Goal: Task Accomplishment & Management: Manage account settings

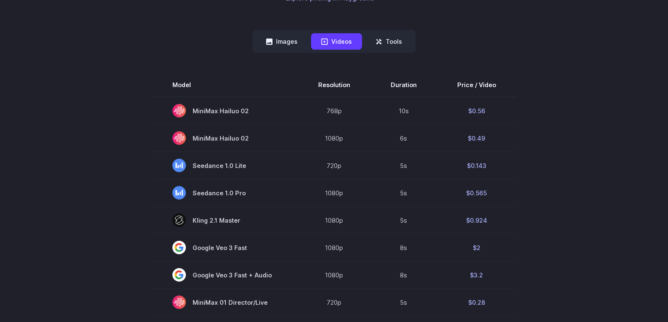
scroll to position [211, 0]
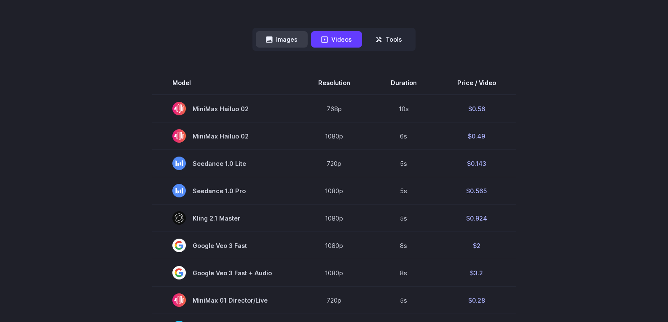
click at [285, 43] on button "Images" at bounding box center [282, 39] width 52 height 16
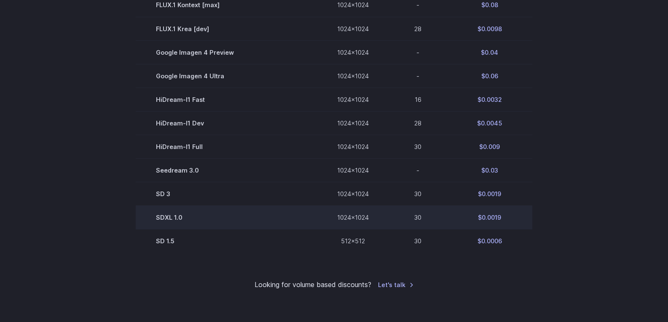
scroll to position [506, 0]
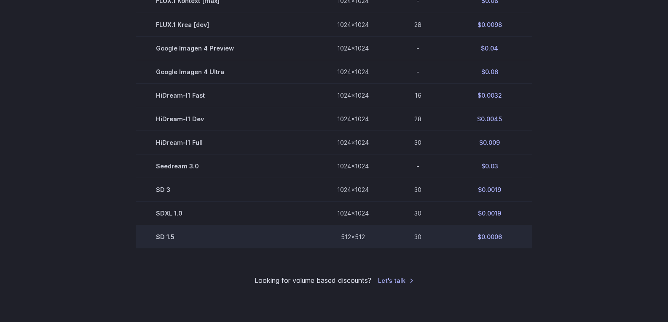
click at [493, 237] on td "$0.0006" at bounding box center [490, 237] width 86 height 24
click at [344, 235] on td "512x512" at bounding box center [353, 237] width 72 height 24
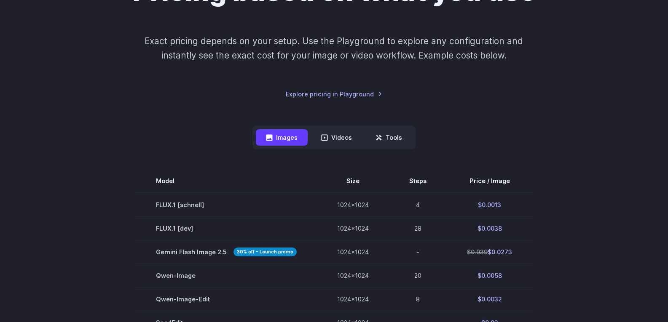
scroll to position [42, 0]
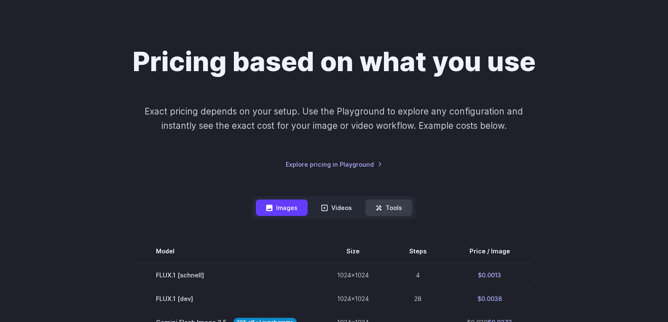
click at [389, 202] on button "Tools" at bounding box center [388, 208] width 47 height 16
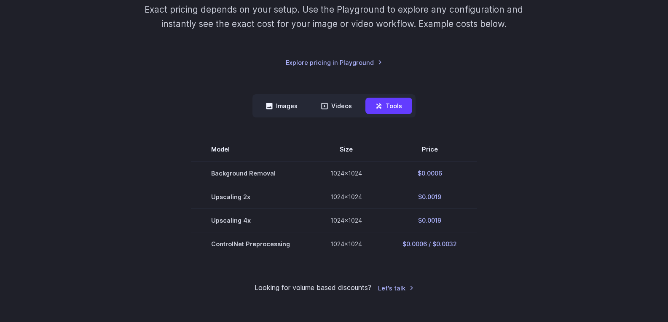
scroll to position [211, 0]
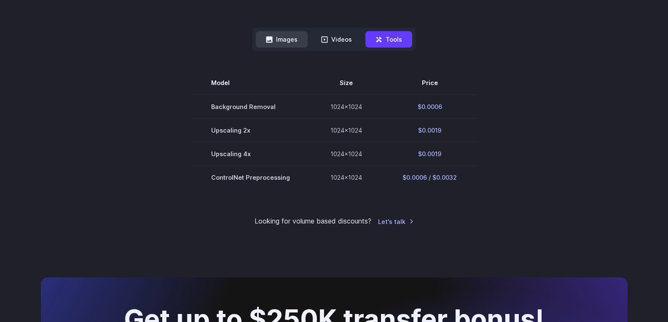
click at [275, 47] on button "Images" at bounding box center [282, 39] width 52 height 16
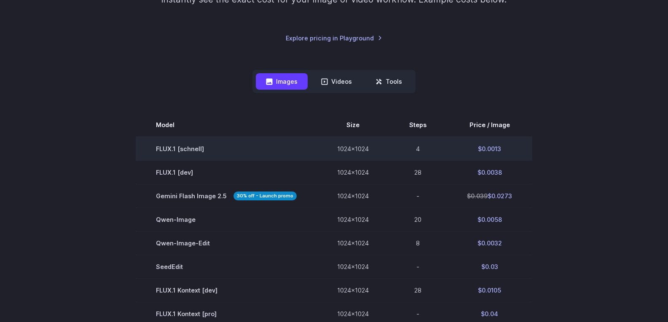
scroll to position [0, 0]
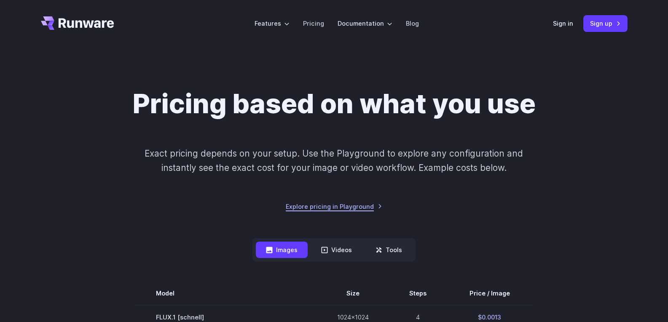
click at [307, 206] on link "Explore pricing in Playground" at bounding box center [334, 207] width 97 height 10
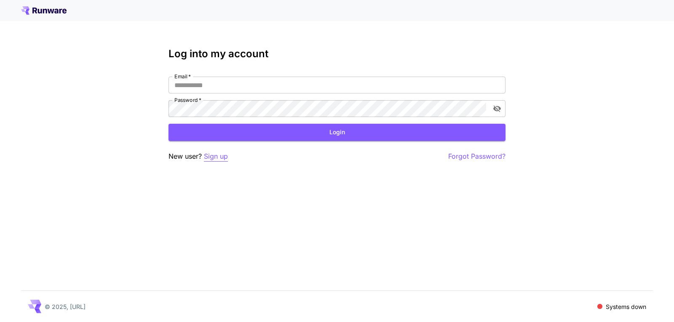
click at [222, 155] on p "Sign up" at bounding box center [216, 156] width 24 height 11
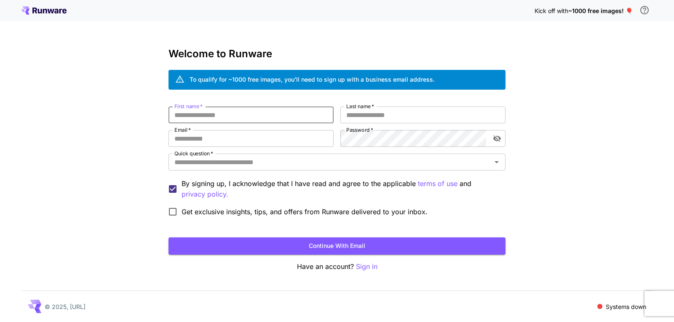
click at [242, 114] on input "First name   *" at bounding box center [251, 115] width 165 height 17
type input "*****"
click at [355, 118] on input "Last name   *" at bounding box center [423, 115] width 165 height 17
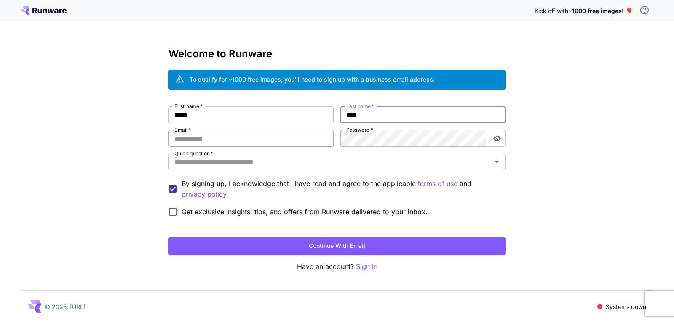
type input "****"
click at [269, 135] on input "Email   *" at bounding box center [251, 138] width 165 height 17
type input "**********"
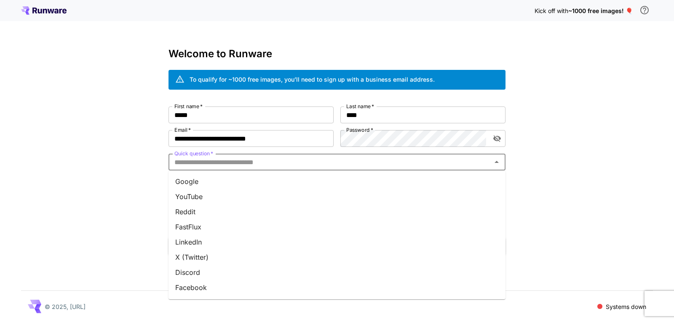
click at [220, 161] on input "Quick question   *" at bounding box center [330, 162] width 318 height 12
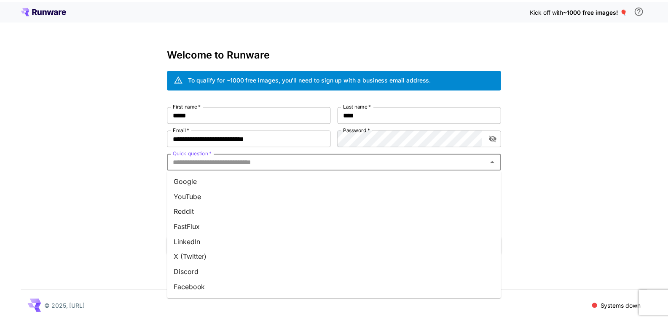
scroll to position [105, 0]
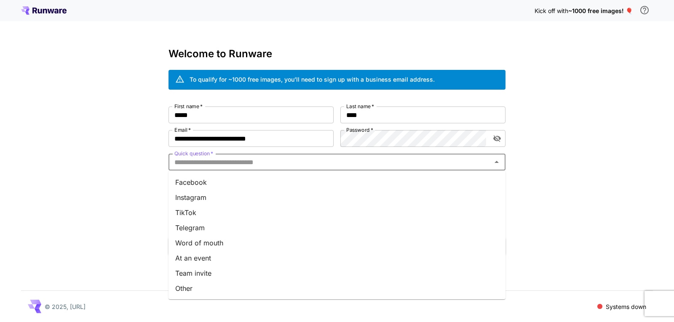
click at [193, 285] on li "Other" at bounding box center [337, 288] width 337 height 15
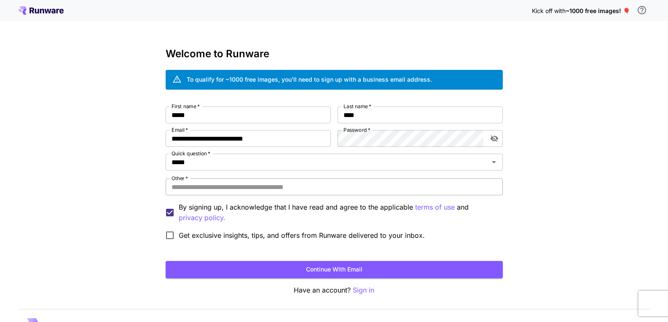
click at [203, 188] on input "Other   *" at bounding box center [334, 187] width 337 height 17
type input "*******"
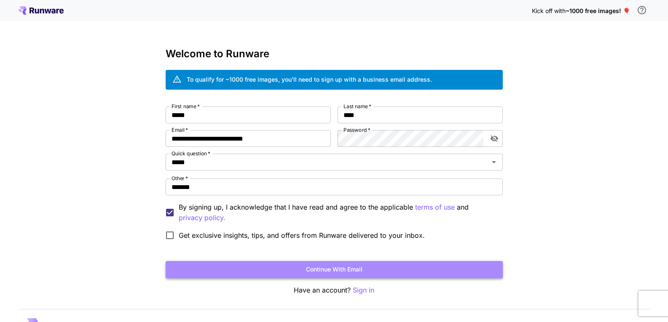
click at [272, 264] on button "Continue with email" at bounding box center [334, 269] width 337 height 17
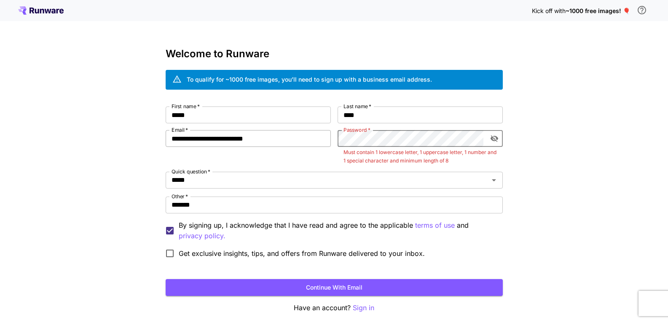
click at [310, 138] on div "**********" at bounding box center [334, 185] width 337 height 156
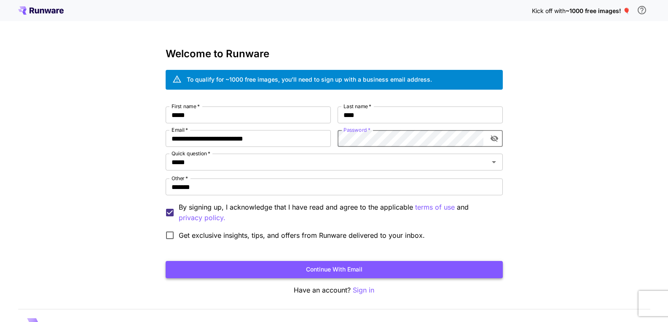
click at [353, 266] on button "Continue with email" at bounding box center [334, 269] width 337 height 17
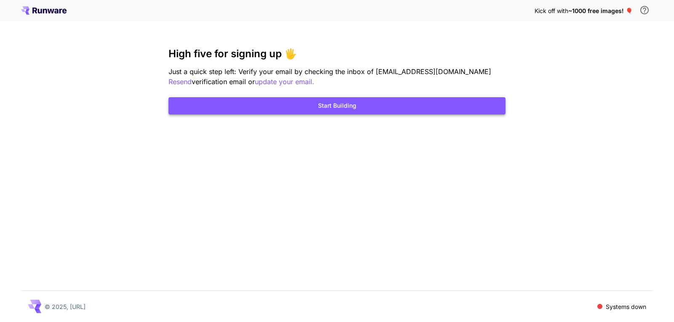
click at [373, 98] on button "Start Building" at bounding box center [337, 105] width 337 height 17
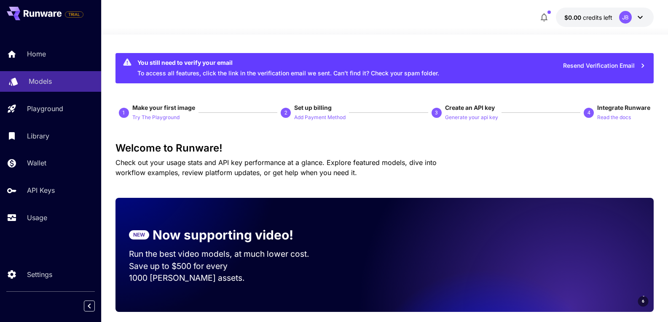
click at [51, 80] on p "Models" at bounding box center [40, 81] width 23 height 10
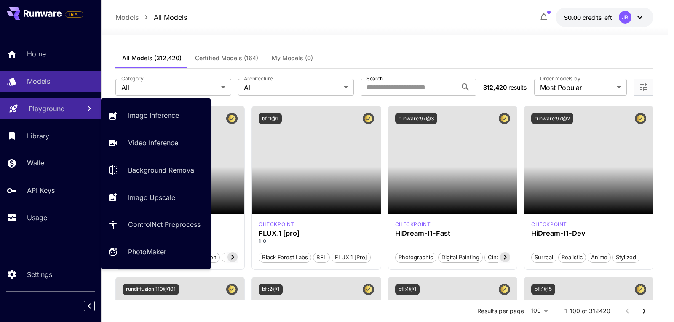
click at [53, 111] on p "Playground" at bounding box center [47, 109] width 36 height 10
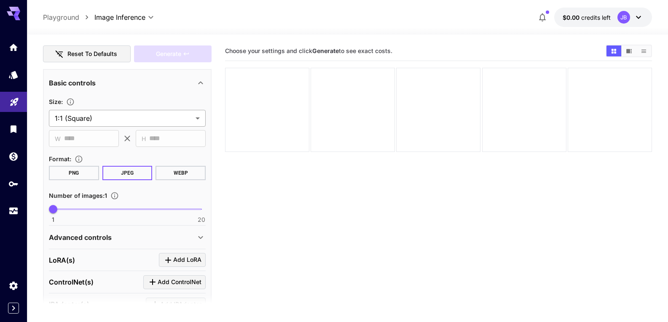
scroll to position [241, 0]
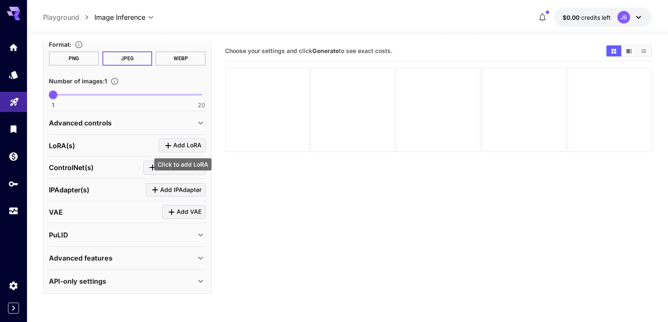
click at [185, 146] on span "Add LoRA" at bounding box center [187, 145] width 28 height 11
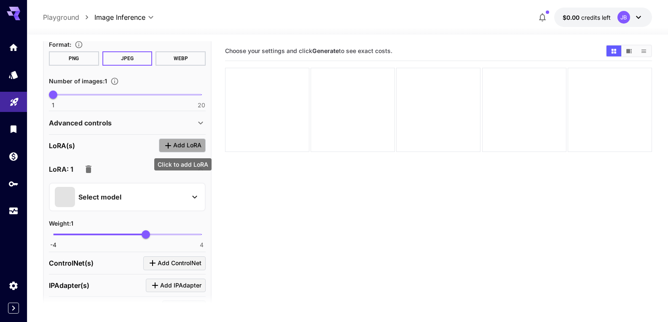
click at [181, 147] on span "Add LoRA" at bounding box center [187, 145] width 28 height 11
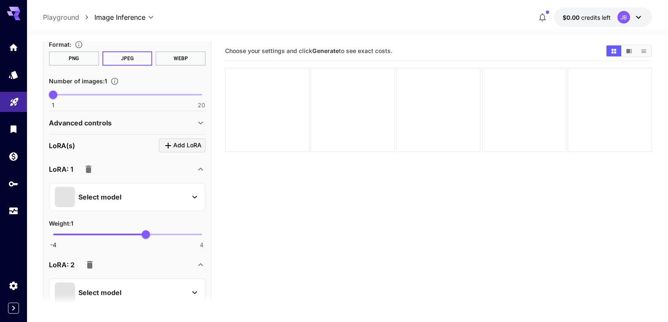
click at [91, 167] on icon "button" at bounding box center [88, 169] width 10 height 10
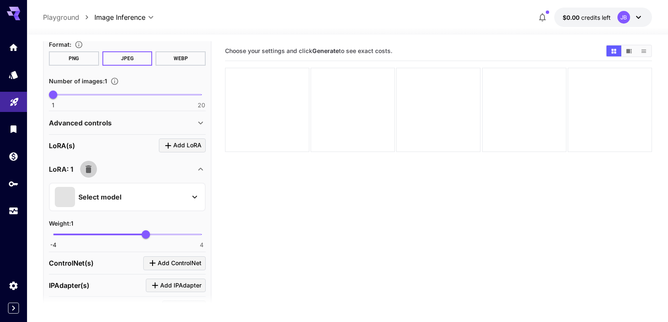
click at [91, 167] on icon "button" at bounding box center [88, 169] width 10 height 10
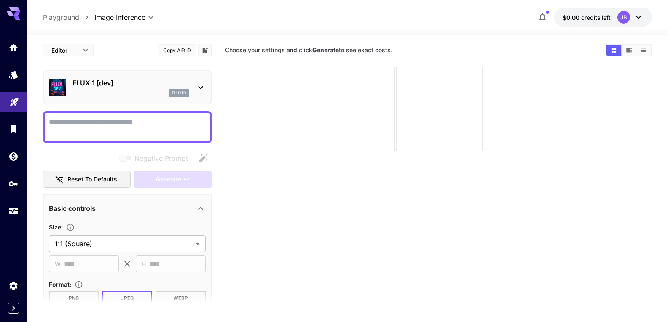
scroll to position [0, 0]
click at [607, 15] on span "credits left" at bounding box center [596, 17] width 30 height 7
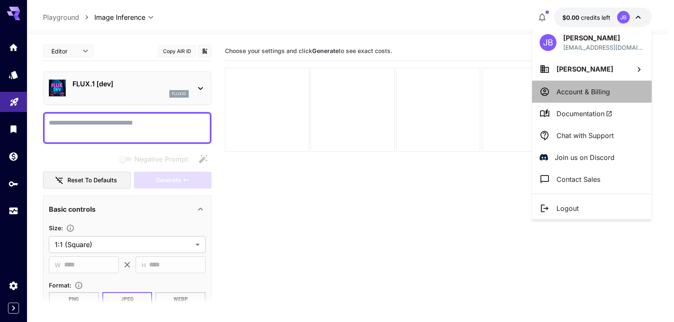
click at [588, 89] on p "Account & Billing" at bounding box center [584, 92] width 54 height 10
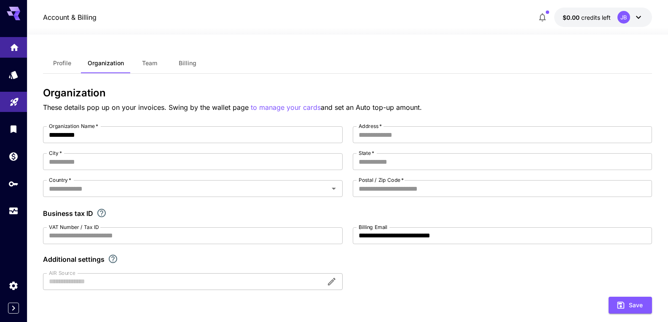
click at [16, 52] on link at bounding box center [13, 47] width 27 height 21
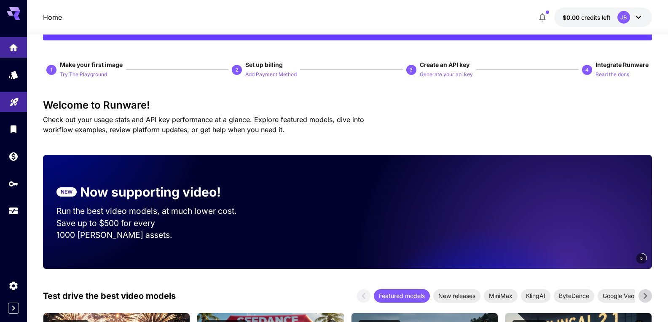
scroll to position [84, 0]
